Goal: Task Accomplishment & Management: Use online tool/utility

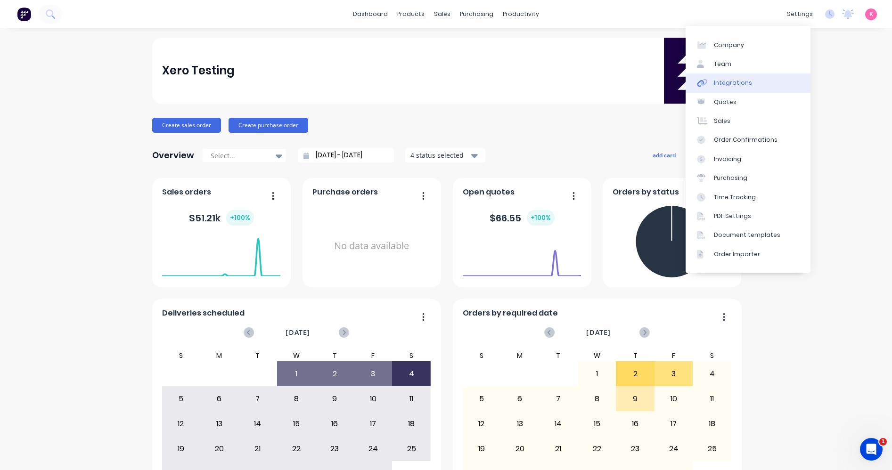
click at [768, 85] on link "Integrations" at bounding box center [748, 83] width 125 height 19
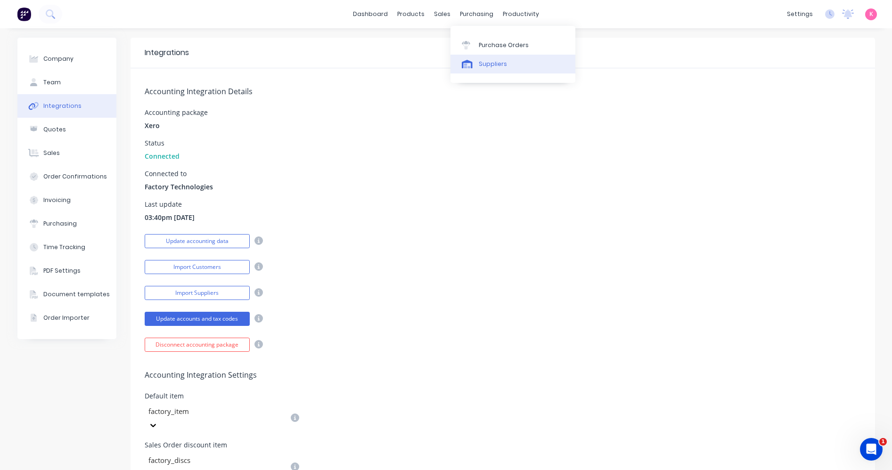
click at [489, 67] on div "Suppliers" at bounding box center [493, 64] width 28 height 8
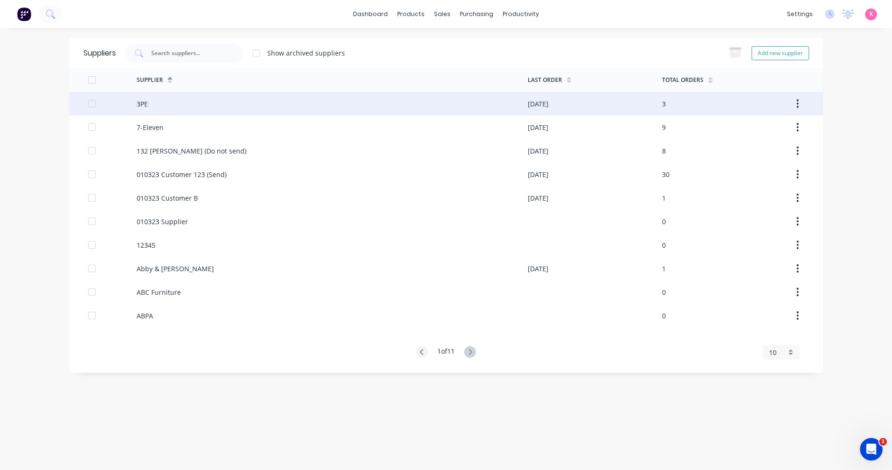
click at [474, 100] on div "3PE" at bounding box center [332, 104] width 391 height 24
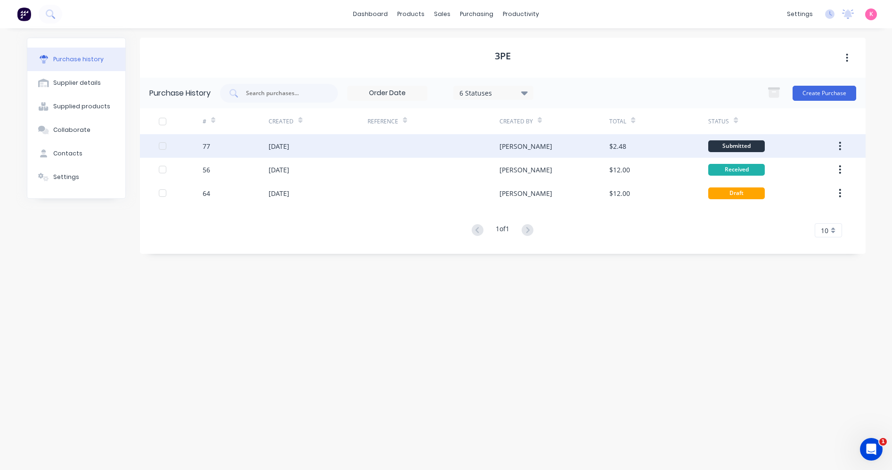
click at [840, 145] on icon "button" at bounding box center [840, 146] width 2 height 10
click at [821, 173] on div "Archive" at bounding box center [807, 171] width 73 height 14
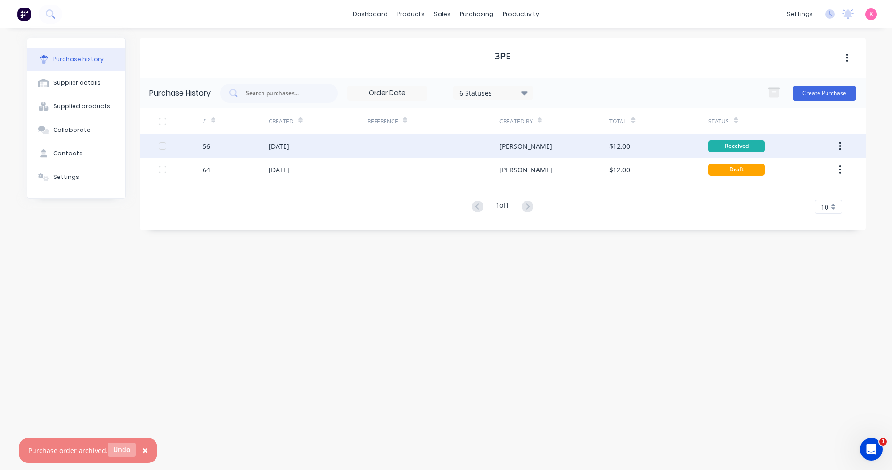
click at [122, 452] on button "Undo" at bounding box center [122, 450] width 28 height 14
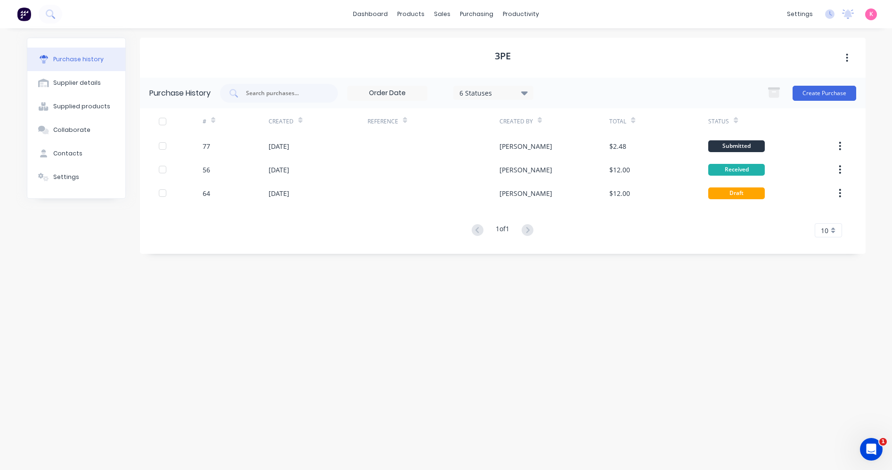
click at [839, 147] on icon "button" at bounding box center [840, 146] width 2 height 10
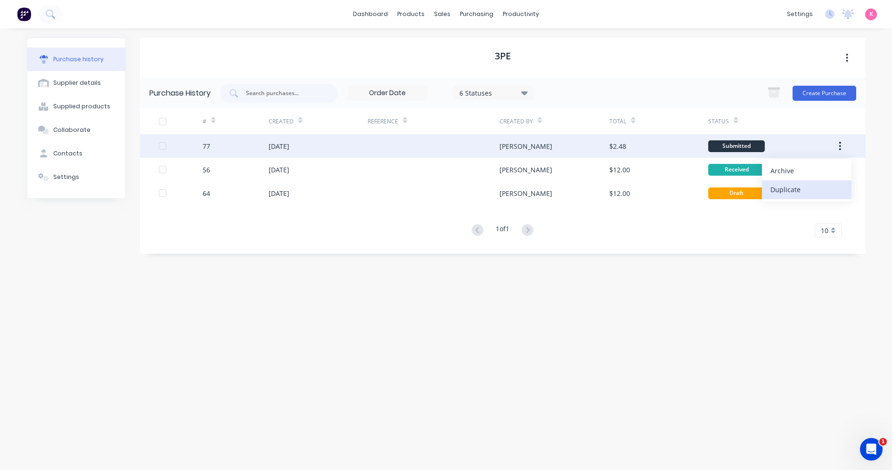
click at [827, 189] on div "Duplicate" at bounding box center [807, 190] width 73 height 14
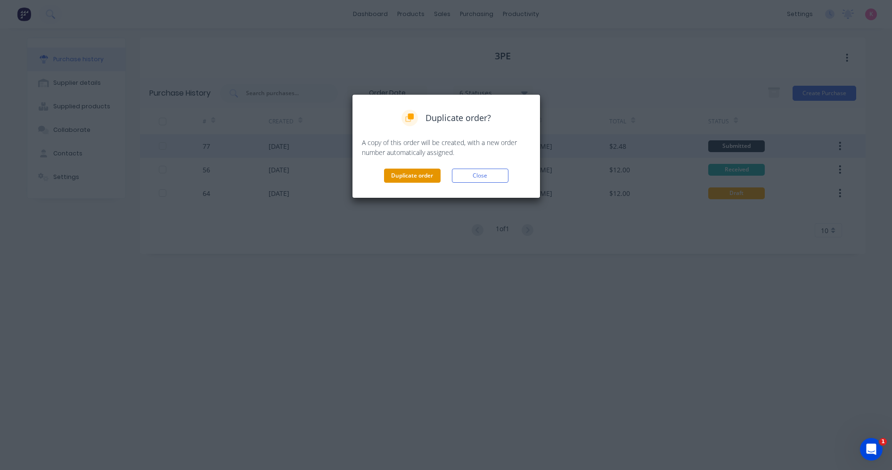
click at [389, 174] on button "Duplicate order" at bounding box center [412, 176] width 57 height 14
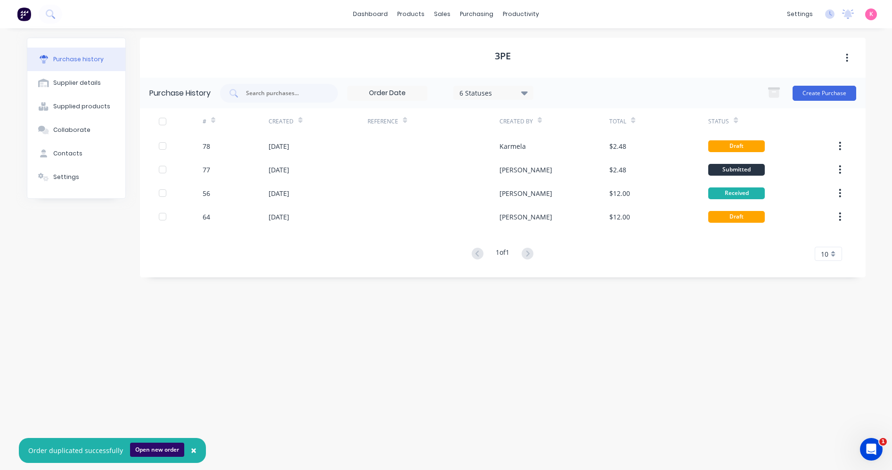
click at [159, 452] on button "Open new order" at bounding box center [157, 450] width 54 height 14
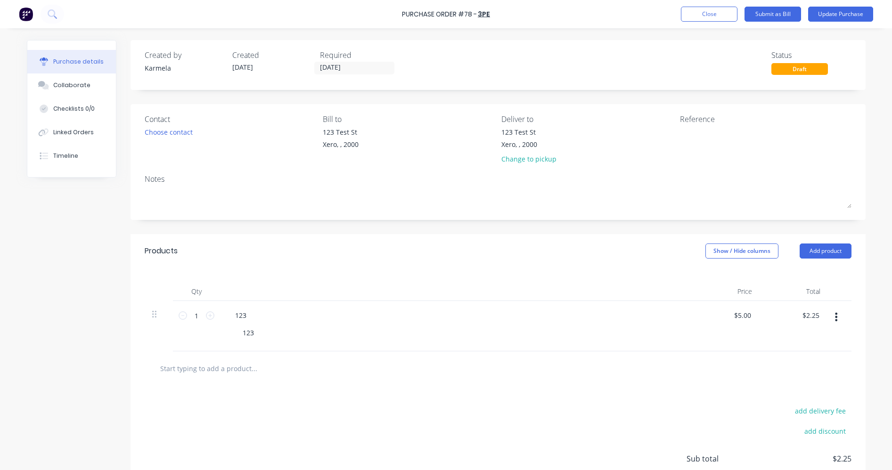
click at [81, 261] on div "Created by Karmela Created [DATE] Required [DATE] Status Draft Contact Choose c…" at bounding box center [446, 290] width 839 height 501
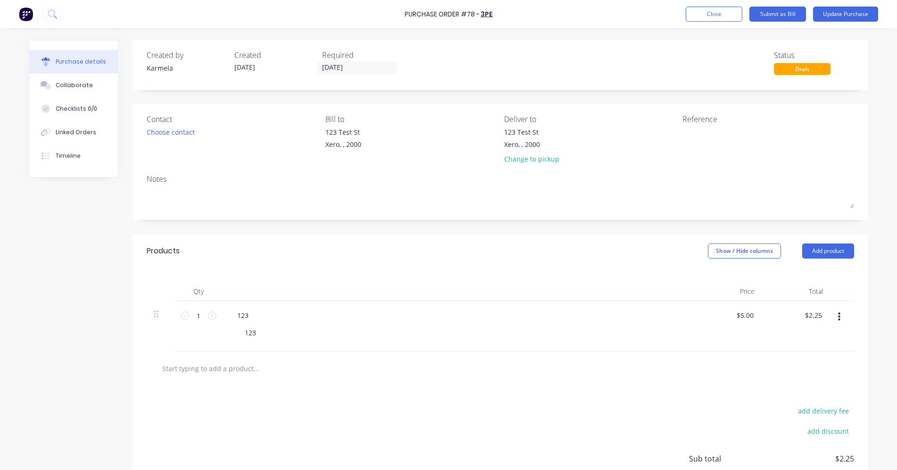
click at [45, 232] on div "Created by Karmela Created 09/10/25 Required 09/10/25 Status Draft Contact Choo…" at bounding box center [448, 290] width 839 height 501
click at [886, 109] on div "Purchase Order #78 - 3PE Add product Close Submit as Bill Update Purchase Purch…" at bounding box center [448, 235] width 897 height 470
click at [91, 288] on div "Created by Karmela Created 09/10/25 Required 09/10/25 Status Draft Contact Choo…" at bounding box center [448, 290] width 839 height 501
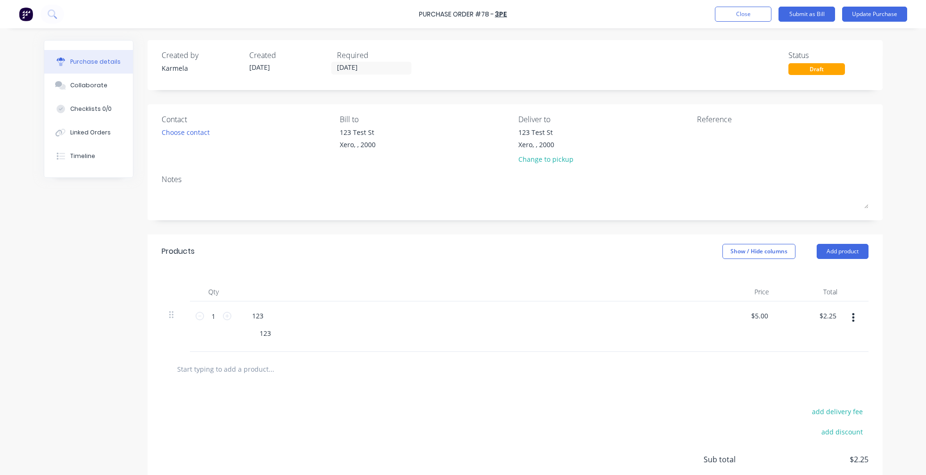
click at [54, 333] on div "Created by Karmela Created 09/10/25 Required 09/10/25 Status Draft Contact Choo…" at bounding box center [463, 290] width 839 height 501
click at [803, 19] on button "Submit as Bill" at bounding box center [807, 14] width 57 height 15
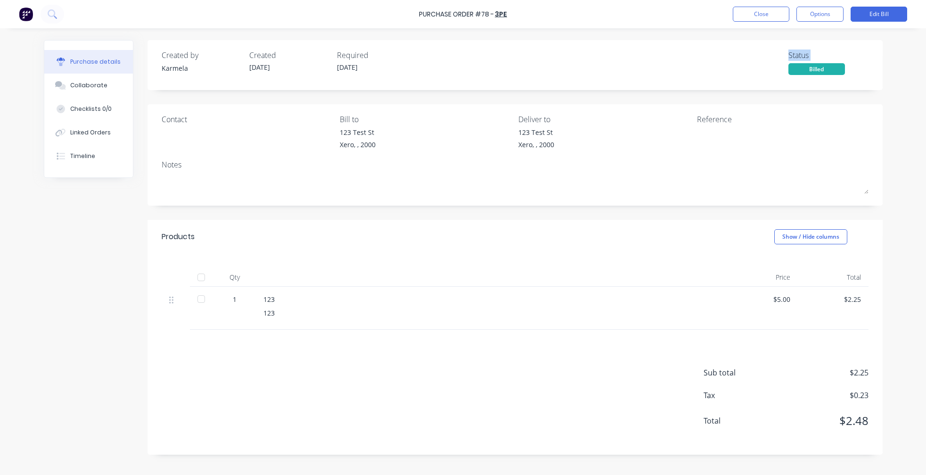
drag, startPoint x: 681, startPoint y: 59, endPoint x: 782, endPoint y: 74, distance: 101.9
click at [777, 72] on div "Created by Karmela Created 09/10/25 Required 09/10/25 Status Billed" at bounding box center [515, 61] width 707 height 25
click at [892, 80] on div "Purchase Order #78 - 3PE Close Options Edit Bill Purchase details Collaborate C…" at bounding box center [463, 237] width 926 height 475
click at [746, 19] on button "Close" at bounding box center [761, 14] width 57 height 15
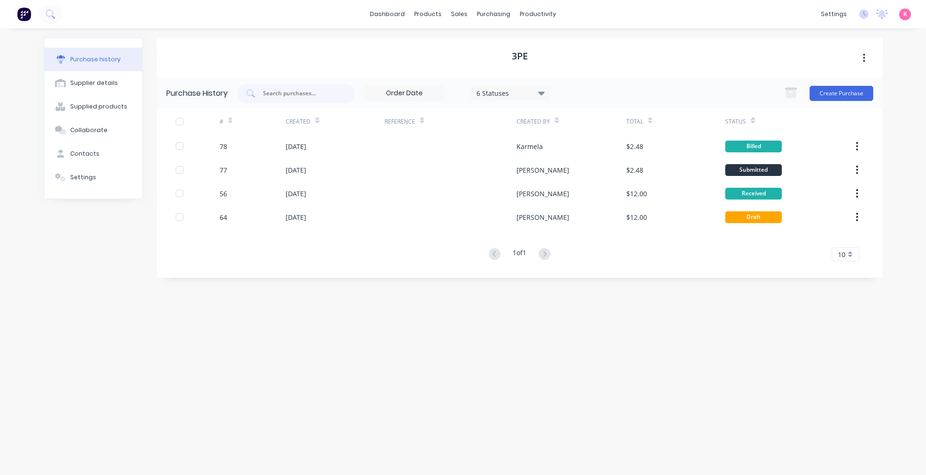
click at [892, 15] on span "K" at bounding box center [906, 14] width 4 height 8
click at [863, 119] on button "Sign out" at bounding box center [844, 118] width 125 height 19
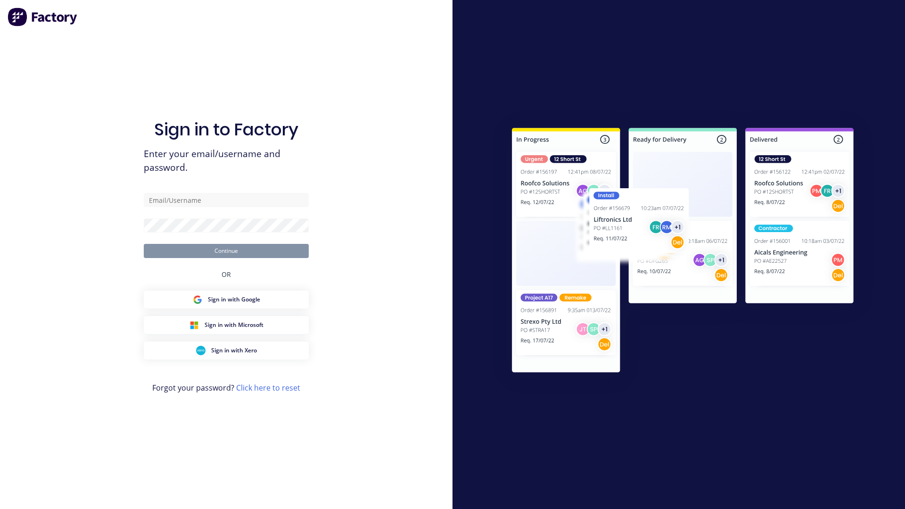
click at [276, 191] on div "Sign in to Factory Enter your email/username and password. Continue OR Sign in …" at bounding box center [226, 263] width 165 height 475
click at [278, 196] on input "text" at bounding box center [226, 200] width 165 height 14
paste input "karmela@xero.factory.app"
type input "karmela@xero.factory.app"
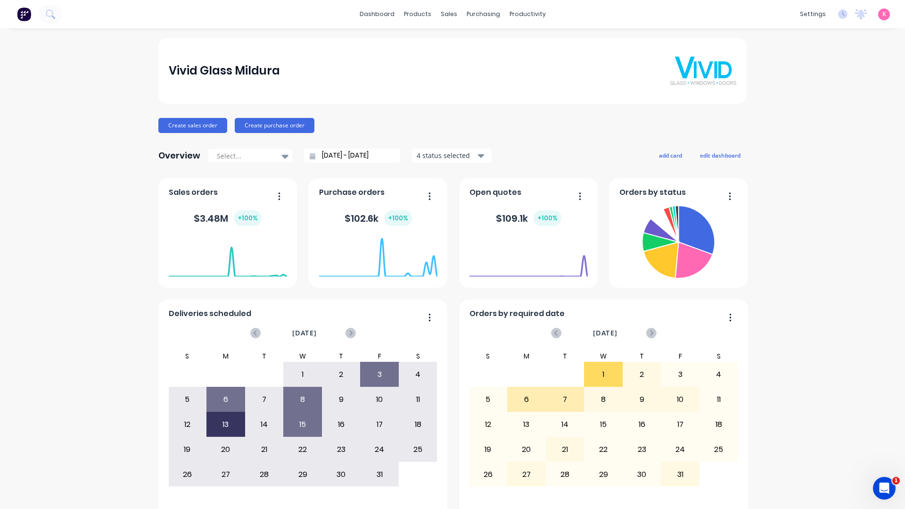
click at [816, 208] on div "Vivid Glass Mildura Create sales order Create purchase order Overview Select...…" at bounding box center [452, 284] width 905 height 492
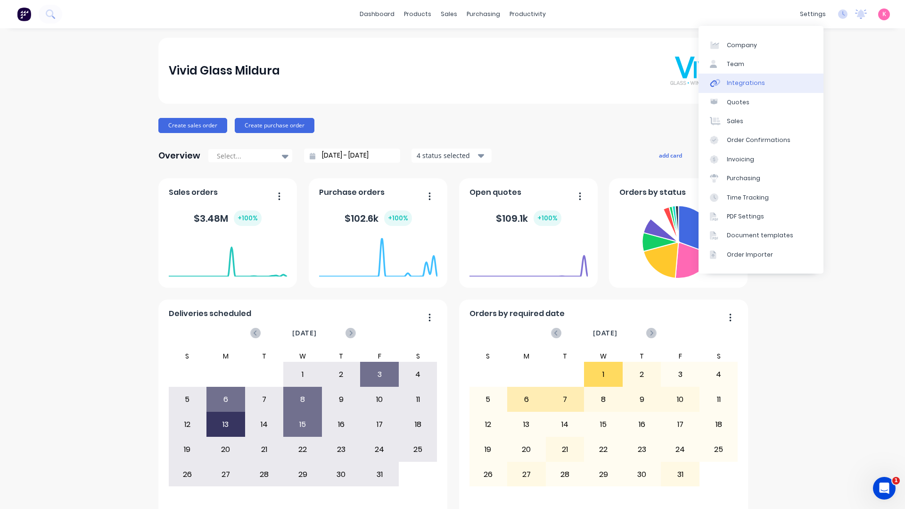
click at [774, 82] on link "Integrations" at bounding box center [761, 83] width 125 height 19
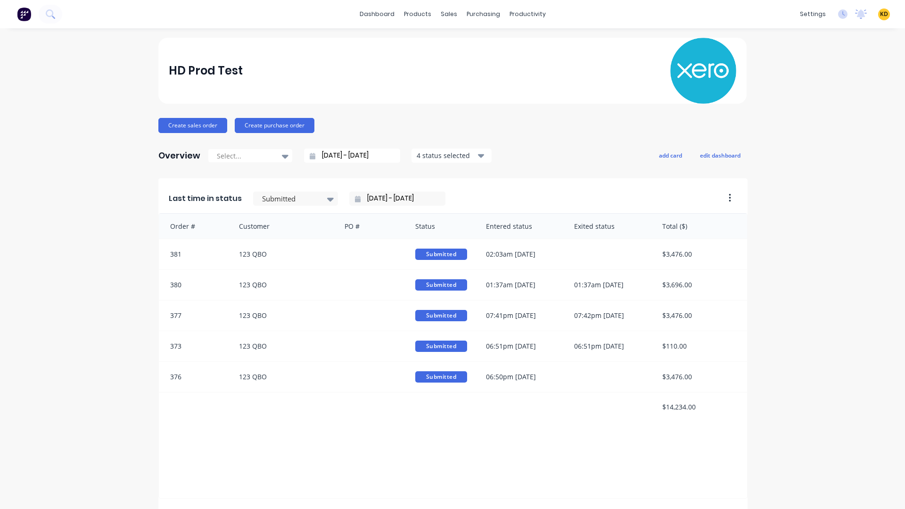
click at [880, 10] on span "KD" at bounding box center [884, 14] width 8 height 8
click at [802, 116] on div "Sign out" at bounding box center [803, 118] width 25 height 8
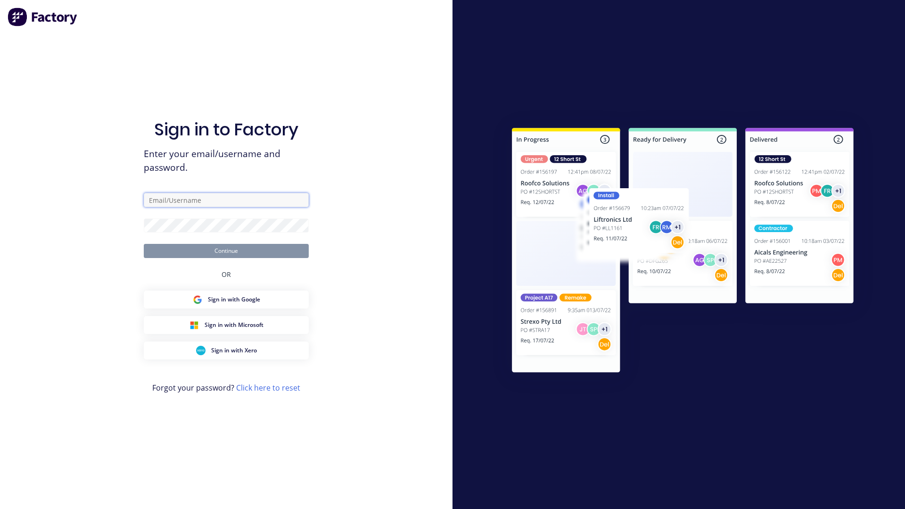
click at [227, 205] on input "text" at bounding box center [226, 200] width 165 height 14
paste input "[EMAIL_ADDRESS][DOMAIN_NAME]"
type input "[EMAIL_ADDRESS][DOMAIN_NAME]"
